Goal: Task Accomplishment & Management: Manage account settings

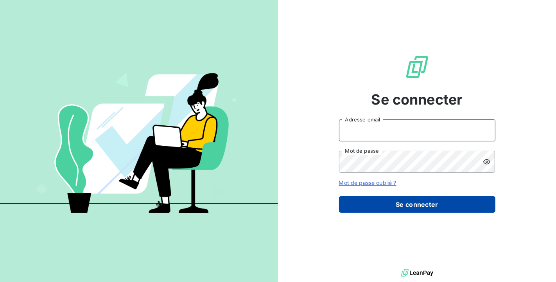
type input "[PERSON_NAME][EMAIL_ADDRESS][DOMAIN_NAME]"
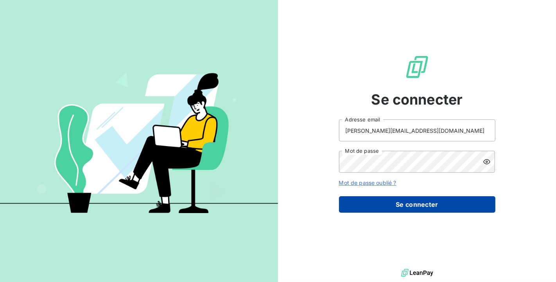
click at [445, 210] on button "Se connecter" at bounding box center [417, 204] width 156 height 16
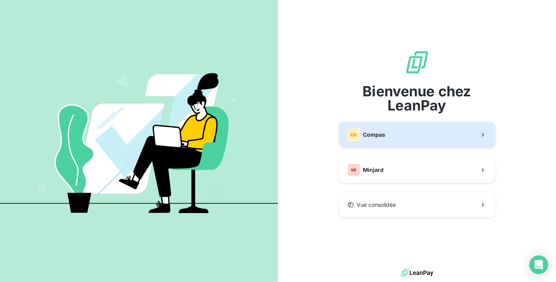
click at [410, 138] on button "CO Compas" at bounding box center [417, 135] width 156 height 26
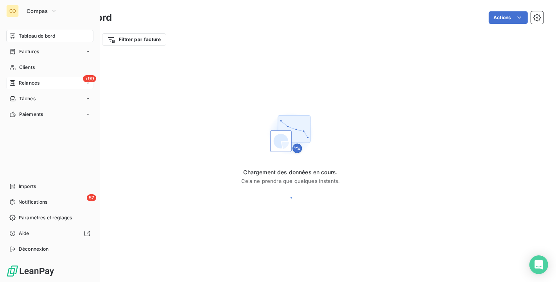
click at [33, 86] on span "Relances" at bounding box center [29, 82] width 21 height 7
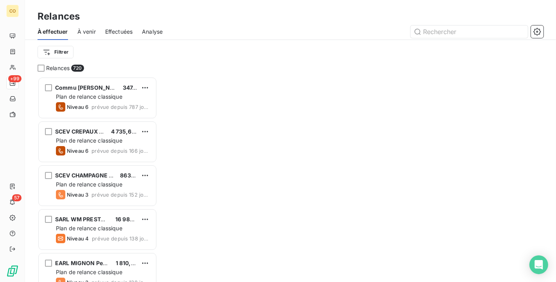
scroll to position [198, 113]
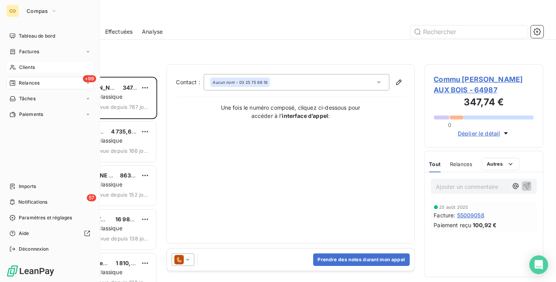
click at [17, 69] on div "Clients" at bounding box center [49, 67] width 87 height 13
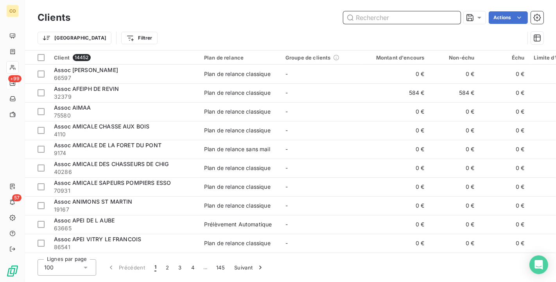
click at [418, 13] on input "text" at bounding box center [401, 17] width 117 height 13
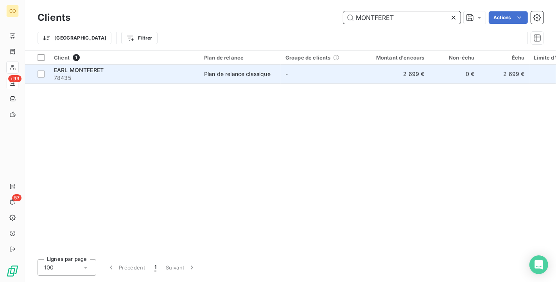
type input "MONTFERET"
click at [351, 75] on td "-" at bounding box center [321, 74] width 81 height 19
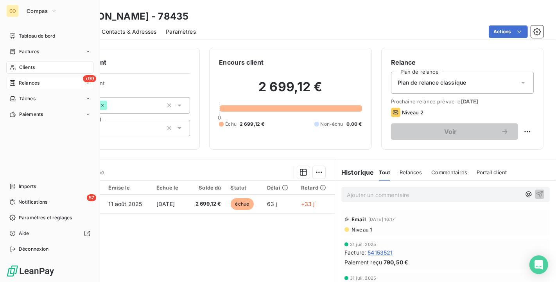
click at [16, 63] on div "Clients" at bounding box center [49, 67] width 87 height 13
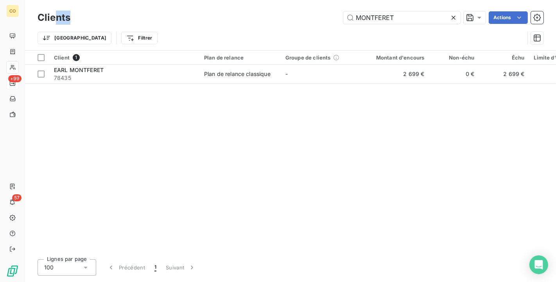
drag, startPoint x: 413, startPoint y: 10, endPoint x: 52, endPoint y: -14, distance: 361.8
click at [52, 0] on html "CO +99 57 Clients MONTFERET Actions Trier Filtrer Client 1 Plan de relance Grou…" at bounding box center [278, 141] width 556 height 282
copy div "ents"
click at [450, 18] on icon at bounding box center [454, 18] width 8 height 8
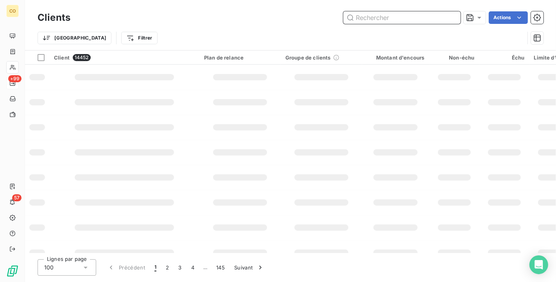
click at [448, 17] on input "text" at bounding box center [401, 17] width 117 height 13
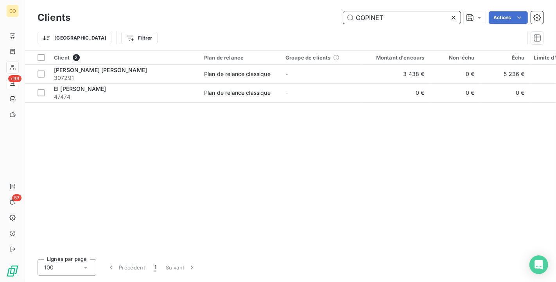
drag, startPoint x: 418, startPoint y: 15, endPoint x: 164, endPoint y: -13, distance: 256.2
click at [164, 0] on html "CO +99 57 Clients COPINET Actions Trier Filtrer Client 2 Plan de relance Groupe…" at bounding box center [278, 141] width 556 height 282
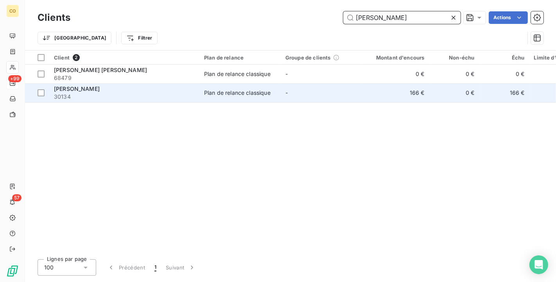
type input "[PERSON_NAME]"
click at [160, 95] on span "30134" at bounding box center [124, 97] width 141 height 8
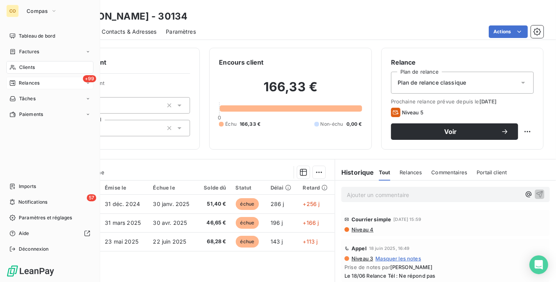
click at [25, 66] on span "Clients" at bounding box center [27, 67] width 16 height 7
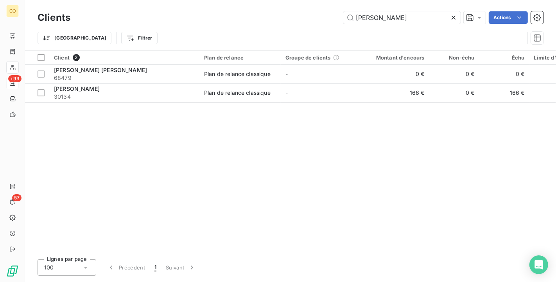
drag, startPoint x: 394, startPoint y: 15, endPoint x: 184, endPoint y: 9, distance: 210.1
click at [184, 9] on div "Clients [PERSON_NAME] Actions Trier Filtrer" at bounding box center [290, 25] width 531 height 50
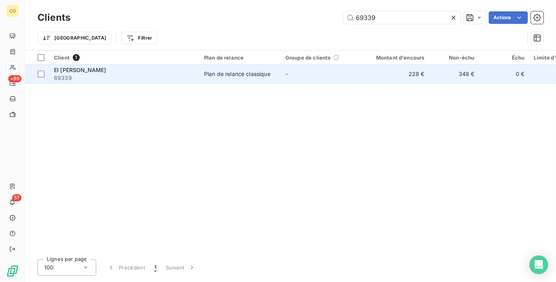
type input "69339"
click at [269, 72] on div "Plan de relance classique" at bounding box center [237, 74] width 66 height 8
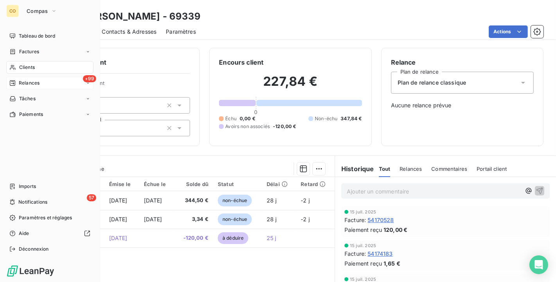
click at [29, 64] on span "Clients" at bounding box center [27, 67] width 16 height 7
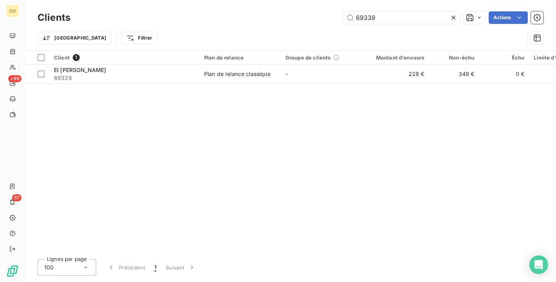
drag, startPoint x: 395, startPoint y: 21, endPoint x: 158, endPoint y: 5, distance: 236.8
click at [158, 5] on div "Clients 69339 Actions Trier Filtrer" at bounding box center [290, 25] width 531 height 50
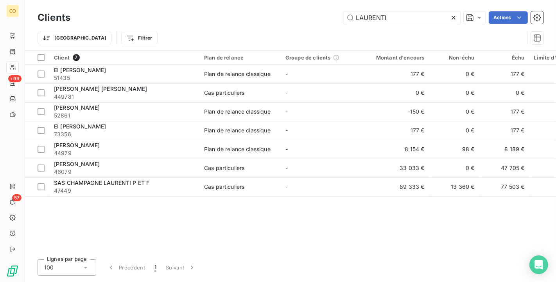
type input "LAURENTI"
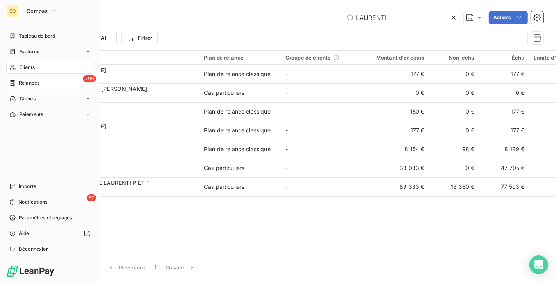
drag, startPoint x: 27, startPoint y: 74, endPoint x: 34, endPoint y: 68, distance: 9.8
click at [34, 68] on span "Clients" at bounding box center [27, 67] width 16 height 7
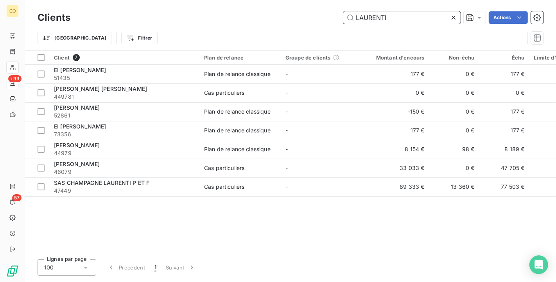
drag, startPoint x: 406, startPoint y: 16, endPoint x: 243, endPoint y: 11, distance: 163.5
click at [243, 11] on div "LAURENTI Actions" at bounding box center [312, 17] width 464 height 13
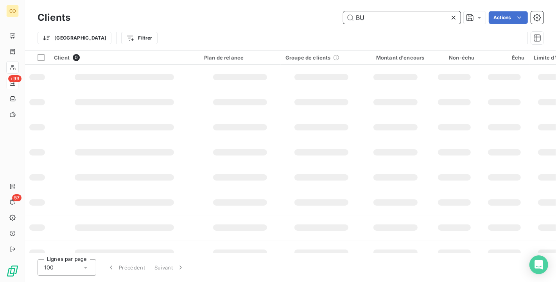
type input "B"
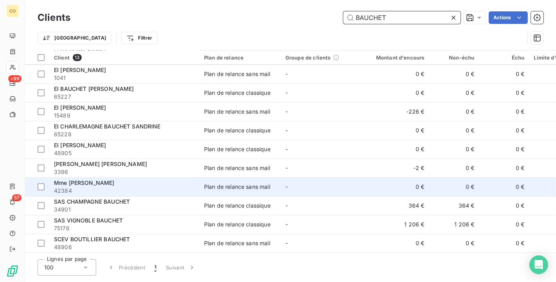
scroll to position [59, 0]
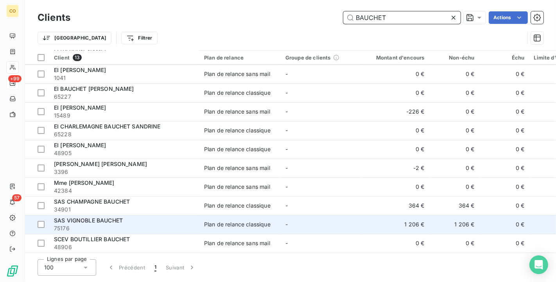
type input "BAUCHET"
click at [244, 228] on td "Plan de relance classique" at bounding box center [239, 224] width 81 height 19
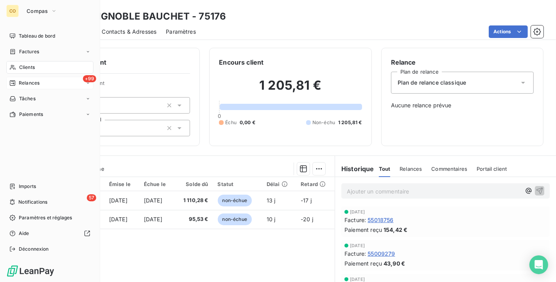
click at [13, 67] on icon at bounding box center [12, 67] width 7 height 6
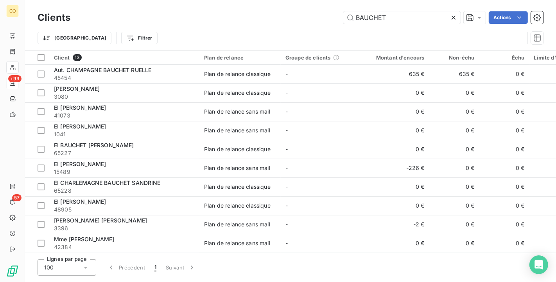
drag, startPoint x: 406, startPoint y: 18, endPoint x: 133, endPoint y: -14, distance: 274.5
click at [133, 0] on html "CO +99 57 Clients BAUCHET Actions Trier Filtrer Client 13 Plan de relance Group…" at bounding box center [278, 141] width 556 height 282
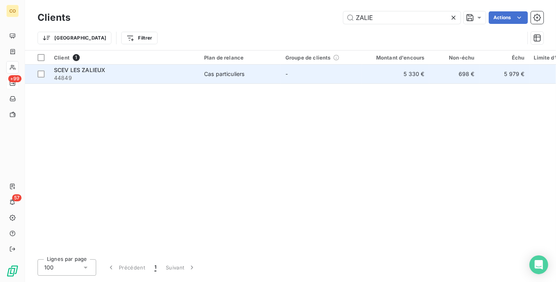
type input "ZALIE"
click at [179, 76] on span "44849" at bounding box center [124, 78] width 141 height 8
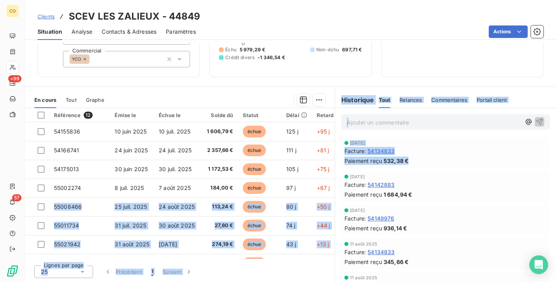
scroll to position [0, 20]
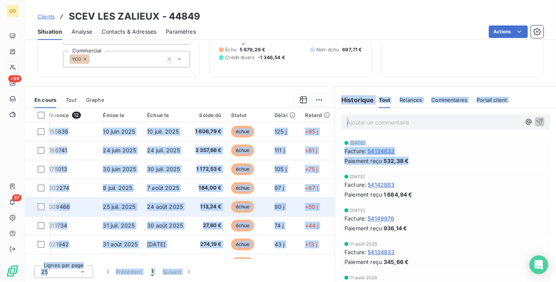
drag, startPoint x: 331, startPoint y: 173, endPoint x: 327, endPoint y: 205, distance: 31.5
click at [327, 205] on div "En cours Tout Graphe Référence 12 Émise le Échue le Solde dû Statut Délai Retar…" at bounding box center [290, 184] width 531 height 196
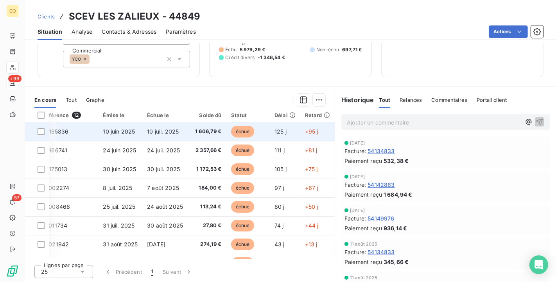
click at [248, 123] on td "échue" at bounding box center [247, 131] width 43 height 19
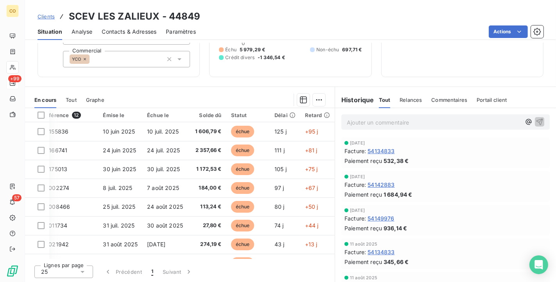
scroll to position [66, 20]
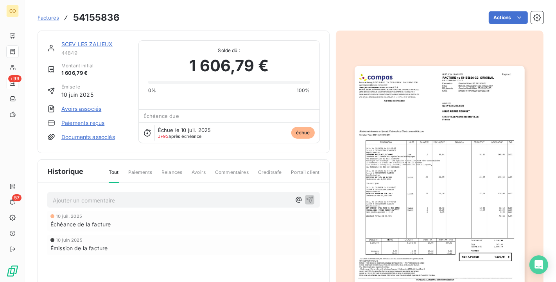
drag, startPoint x: 330, startPoint y: 156, endPoint x: 330, endPoint y: 223, distance: 67.3
click at [84, 47] on link "SCEV LES ZALIEUX" at bounding box center [86, 44] width 51 height 7
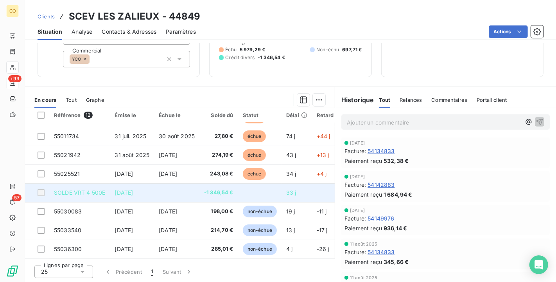
scroll to position [92, 0]
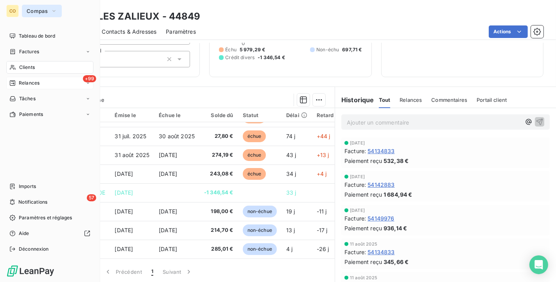
click at [39, 13] on span "Compas" at bounding box center [37, 11] width 21 height 6
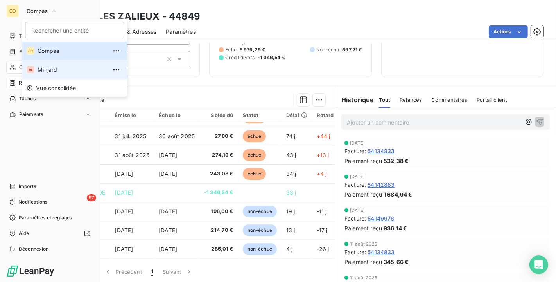
click at [52, 68] on span "Minjard" at bounding box center [72, 70] width 69 height 8
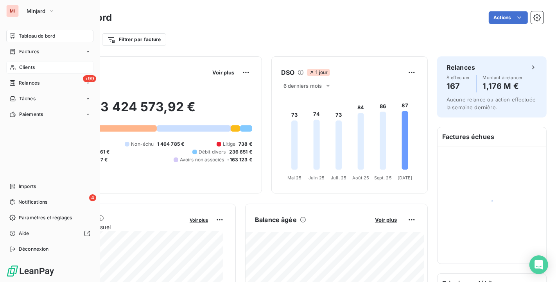
click at [23, 66] on span "Clients" at bounding box center [27, 67] width 16 height 7
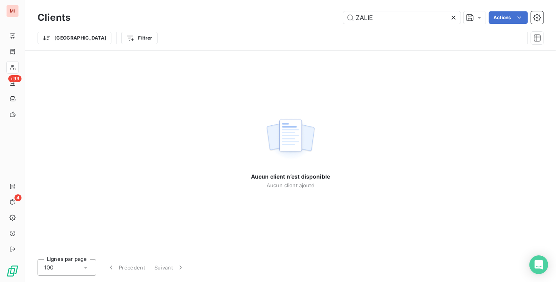
drag, startPoint x: 393, startPoint y: 18, endPoint x: 193, endPoint y: 0, distance: 200.6
click at [193, 0] on div "Clients ZALIE Actions Trier Filtrer" at bounding box center [290, 25] width 531 height 50
drag, startPoint x: 187, startPoint y: -11, endPoint x: 183, endPoint y: -11, distance: 3.9
click at [183, 0] on html "MI +99 4 Clients VASCOZ Actions Trier Filtrer Aucun client n’est disponible Auc…" at bounding box center [278, 141] width 556 height 282
type input "LES VIGNES DE VAS"
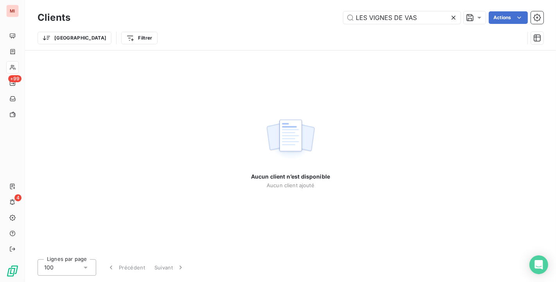
click at [459, 19] on div at bounding box center [455, 17] width 11 height 13
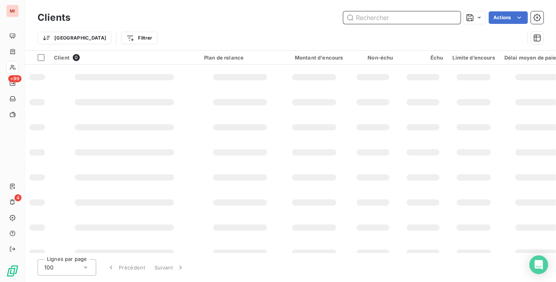
click at [403, 19] on input "text" at bounding box center [401, 17] width 117 height 13
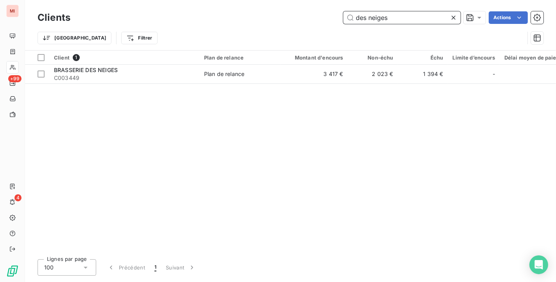
type input "des neiges"
click at [317, 83] on div "Client 1 Plan de relance Montant d'encours Non-échu Échu Limite d’encours Délai…" at bounding box center [290, 151] width 531 height 202
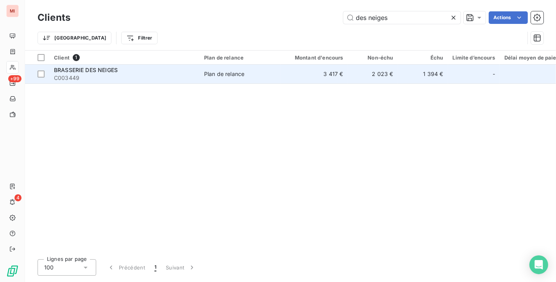
click at [311, 78] on td "3 417 €" at bounding box center [314, 74] width 67 height 19
